Goal: Information Seeking & Learning: Learn about a topic

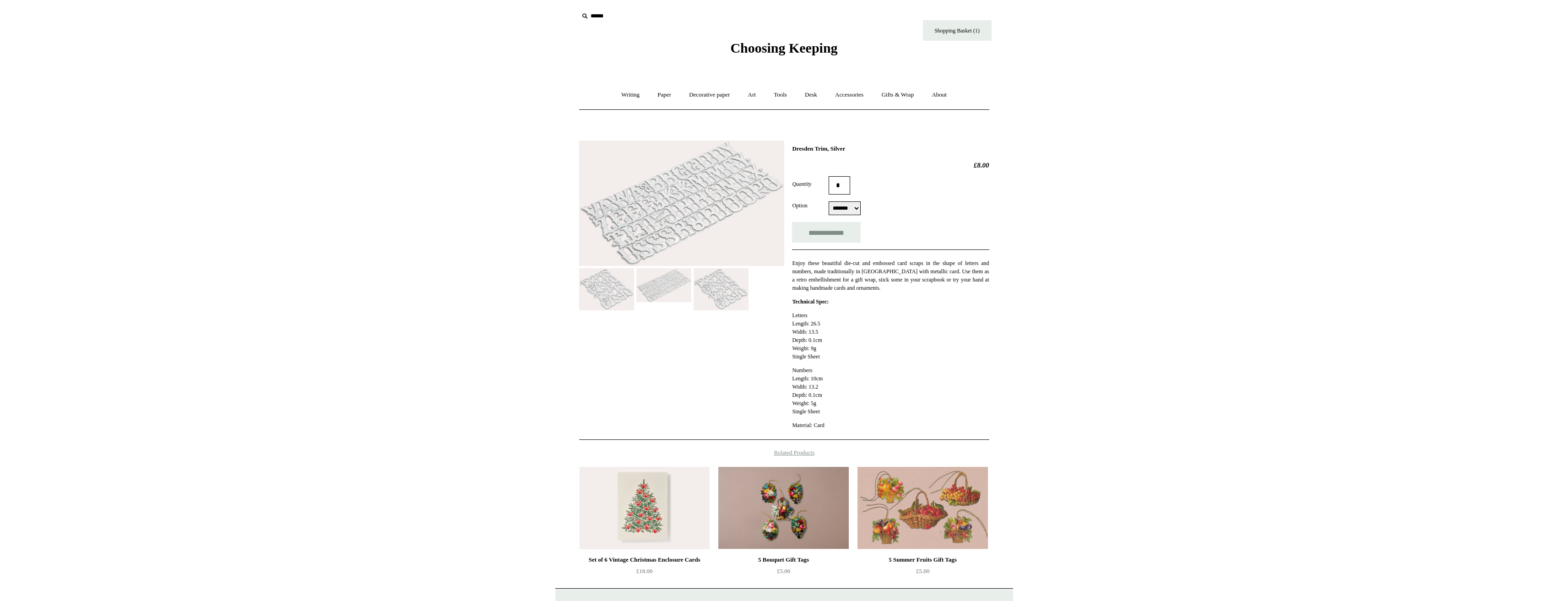
drag, startPoint x: 793, startPoint y: 150, endPoint x: 834, endPoint y: 150, distance: 41.0
click at [834, 150] on h1 "Dresden Trim, Silver" at bounding box center [890, 148] width 197 height 7
copy h1 "Dresden Trim"
click at [595, 21] on input "text" at bounding box center [635, 16] width 113 height 17
paste input "**********"
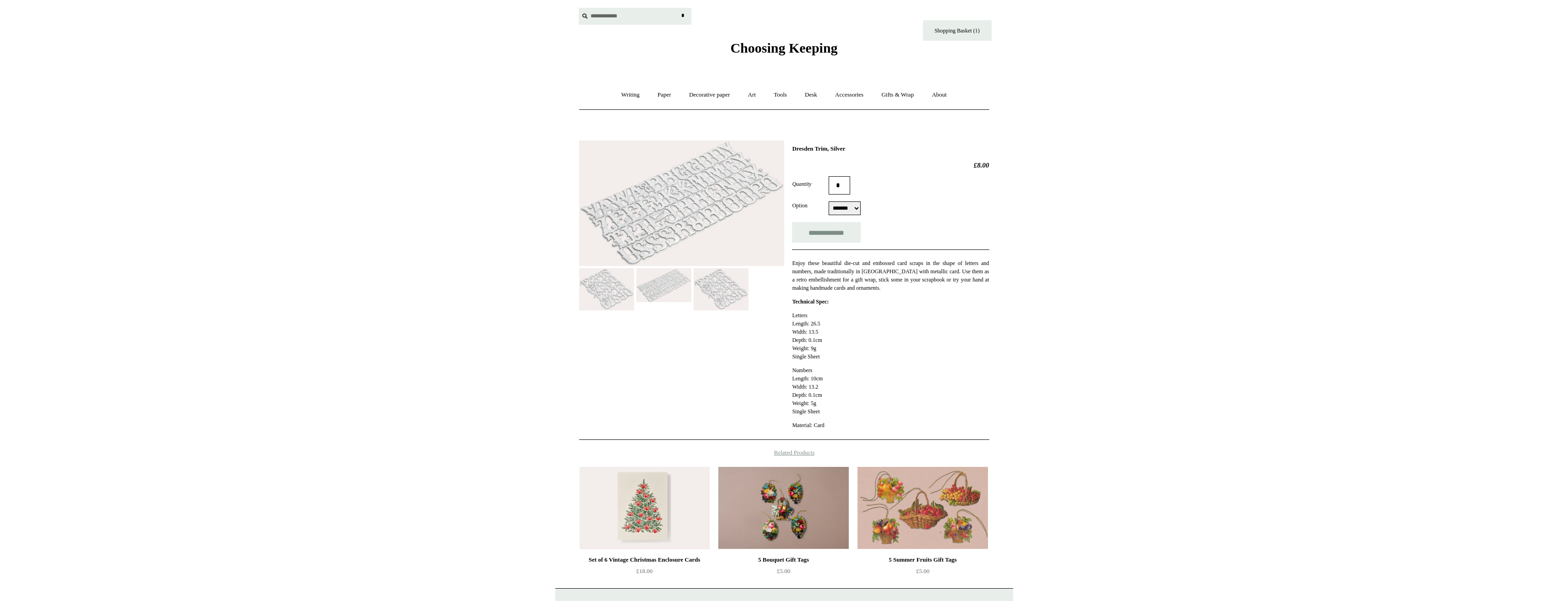
type input "**********"
click at [679, 8] on input "*" at bounding box center [683, 16] width 9 height 16
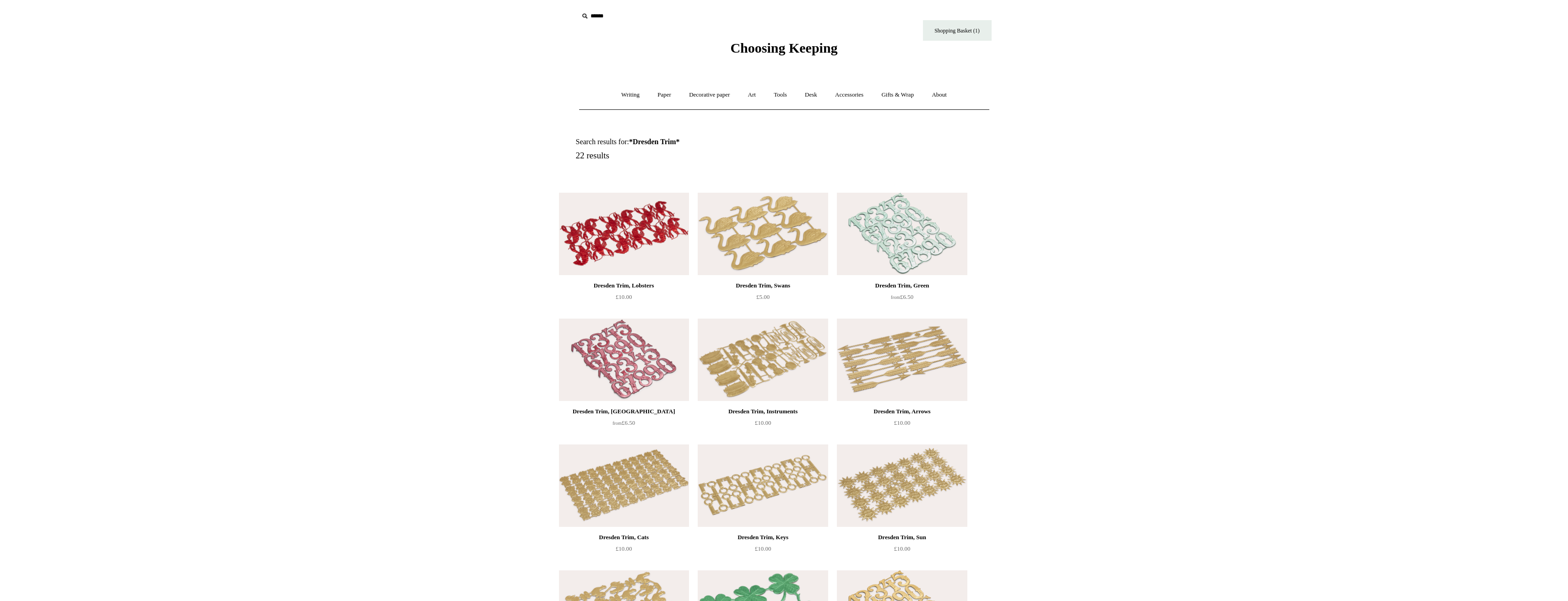
click at [636, 243] on img at bounding box center [624, 234] width 130 height 82
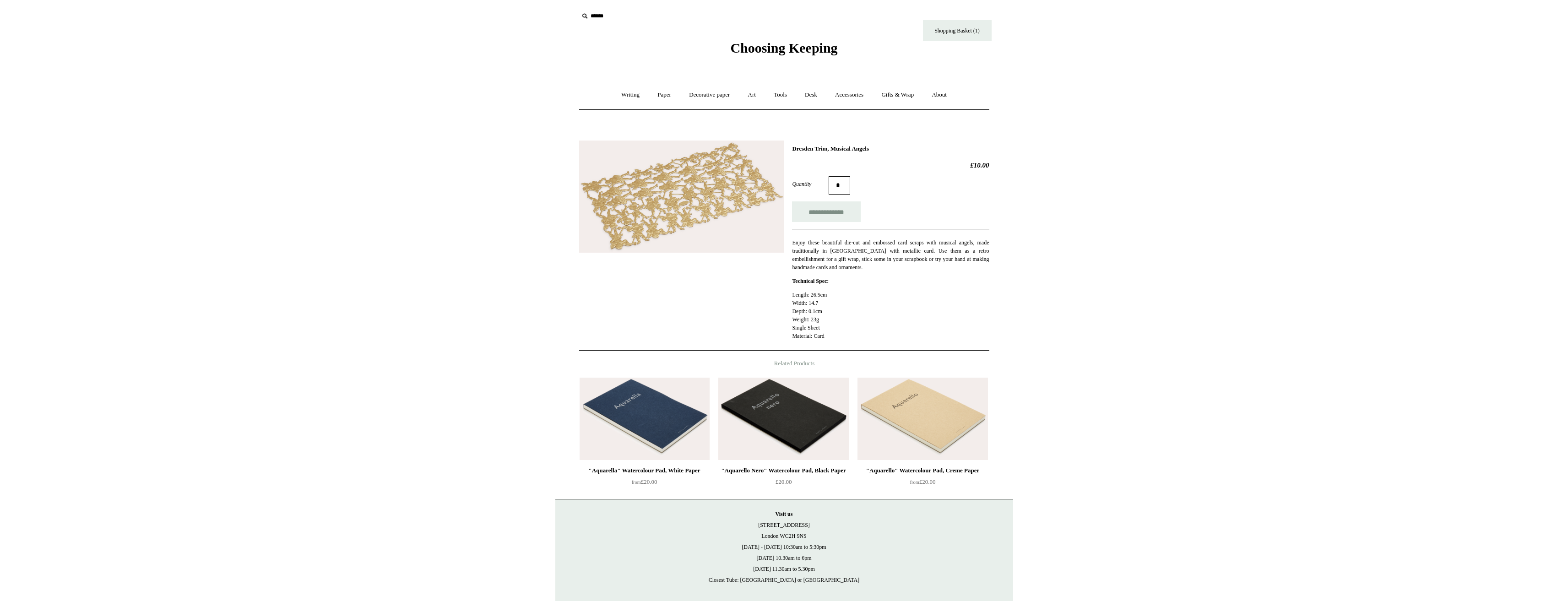
click at [649, 190] on img at bounding box center [681, 196] width 205 height 113
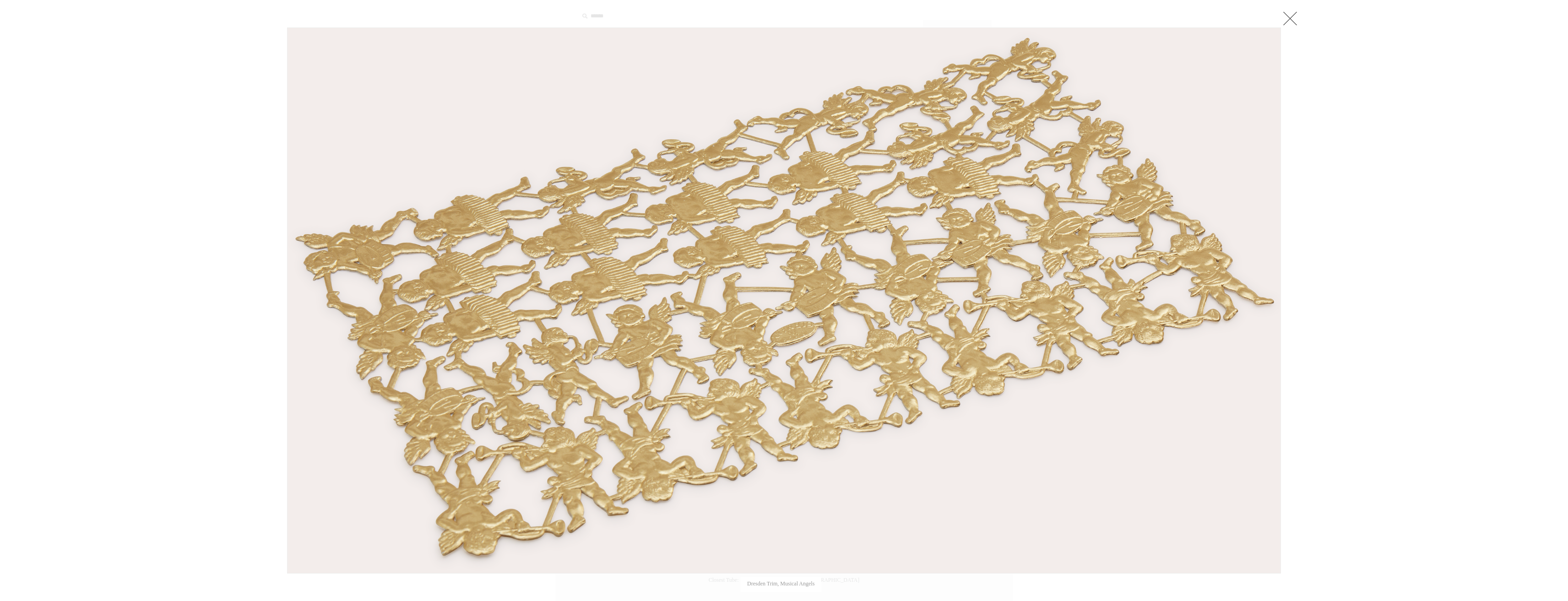
click at [1288, 18] on link at bounding box center [1290, 18] width 18 height 18
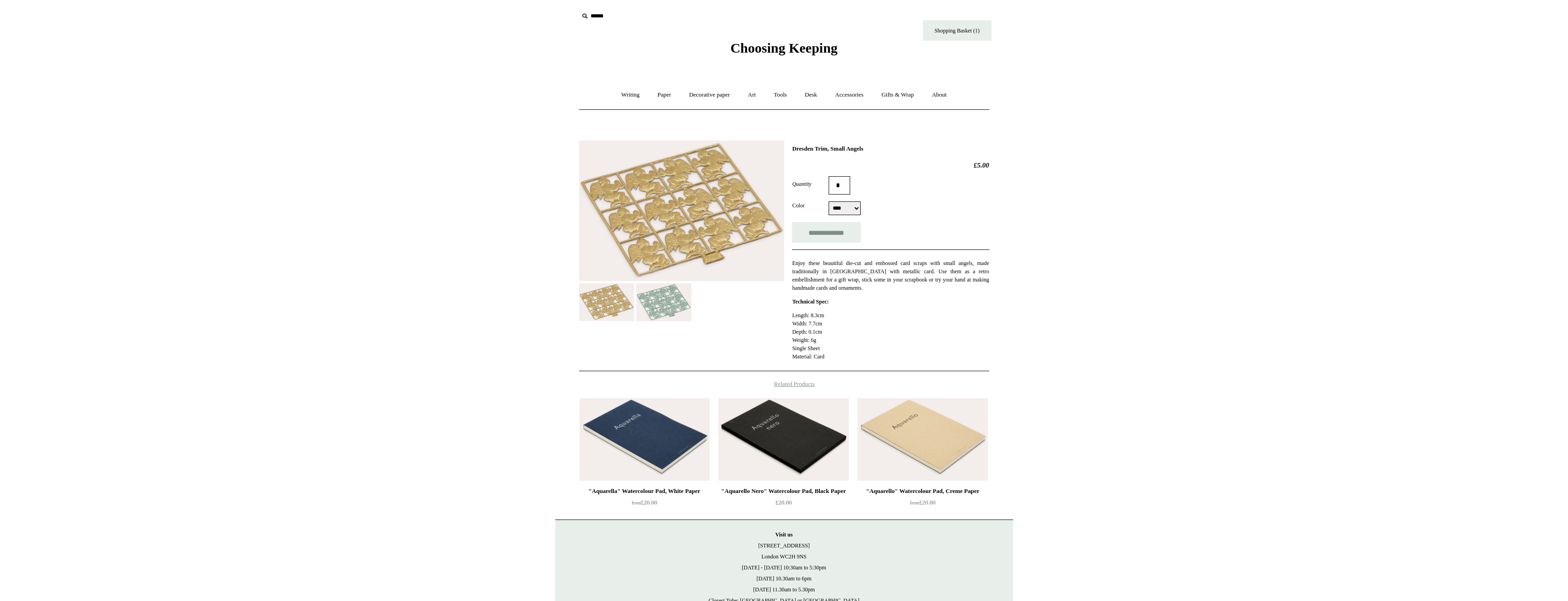
click at [718, 212] on img at bounding box center [681, 210] width 205 height 141
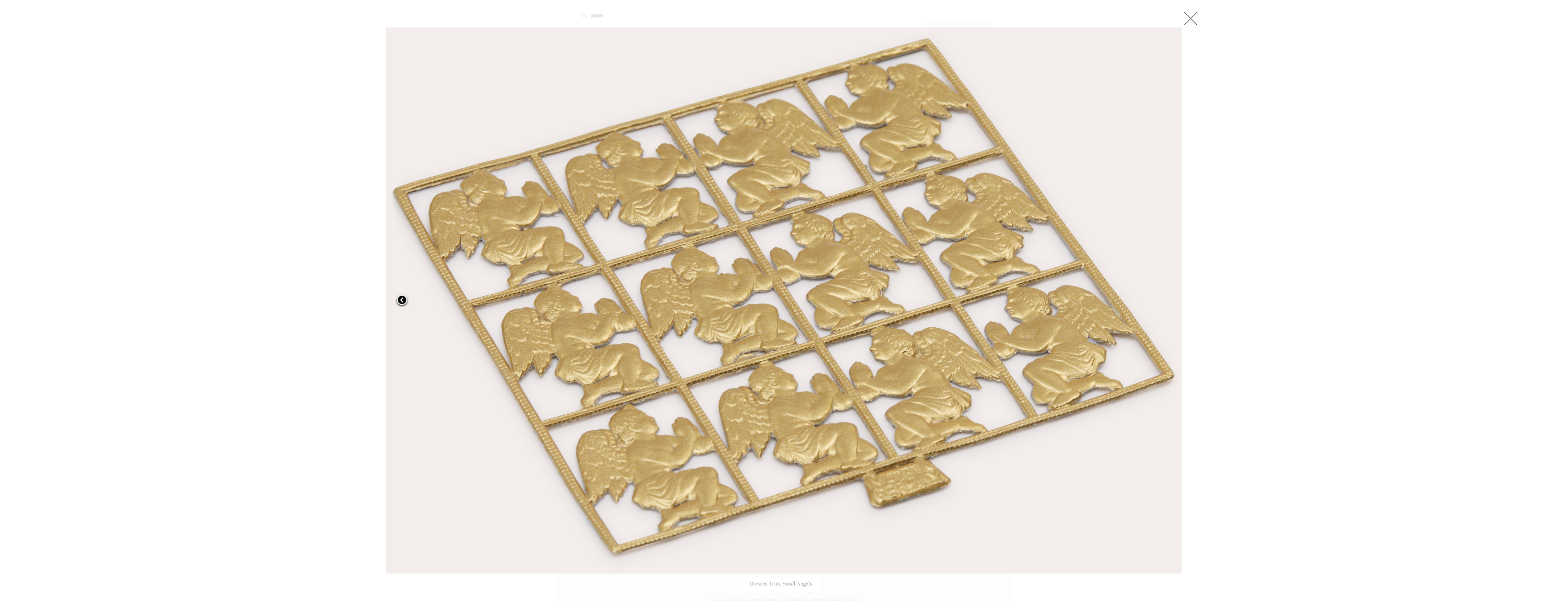
click at [468, 390] on link at bounding box center [525, 300] width 278 height 546
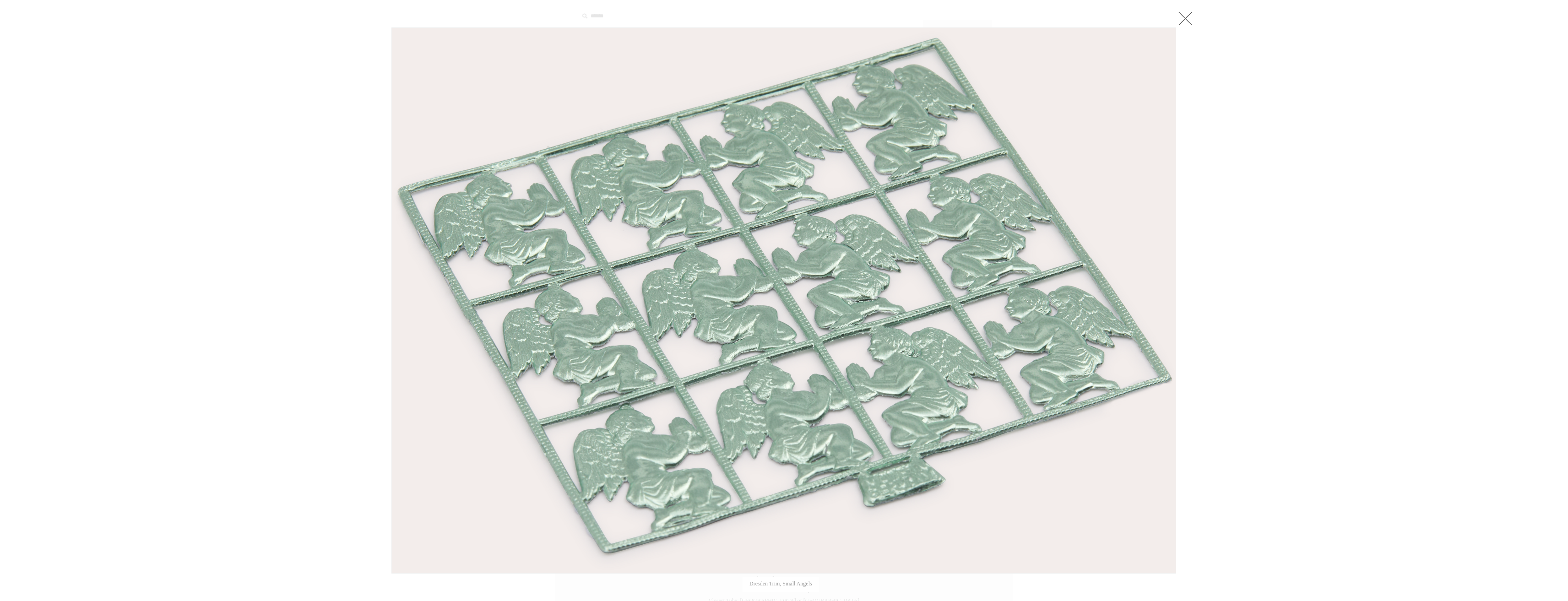
click at [668, 54] on img at bounding box center [784, 300] width 784 height 545
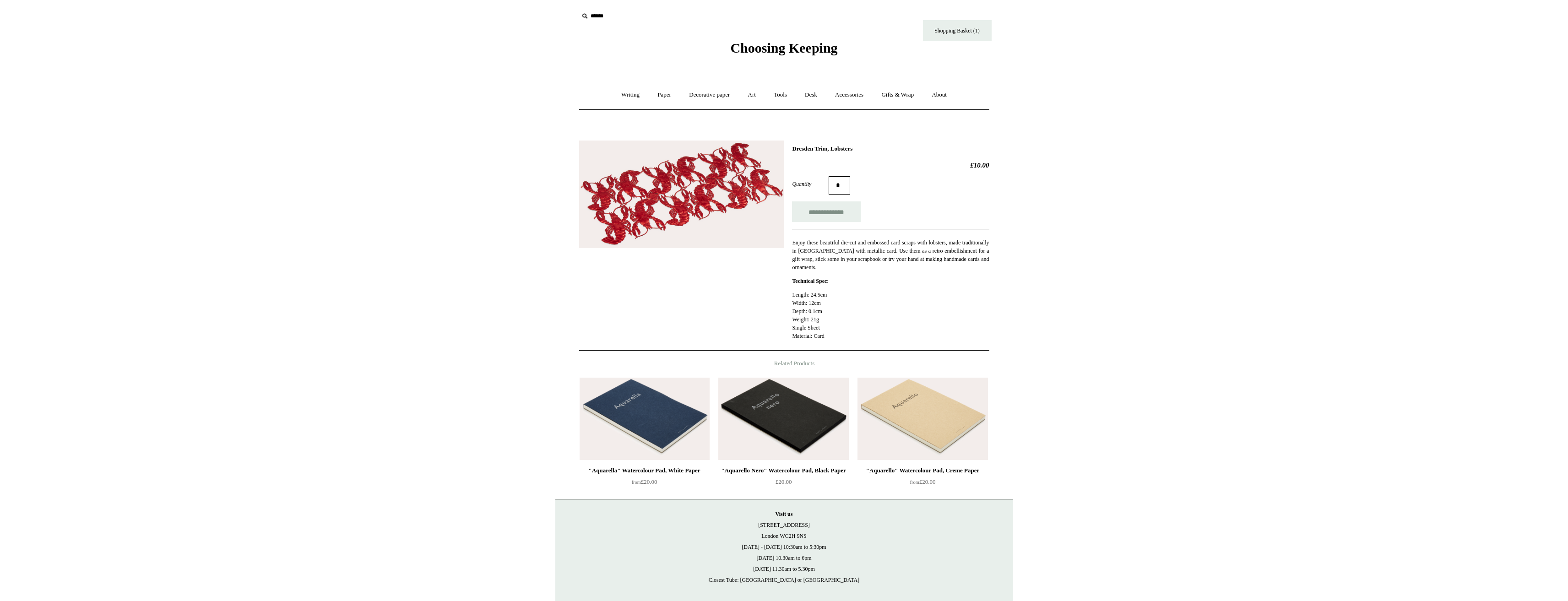
click at [701, 187] on img at bounding box center [681, 194] width 205 height 108
